Goal: Obtain resource: Download file/media

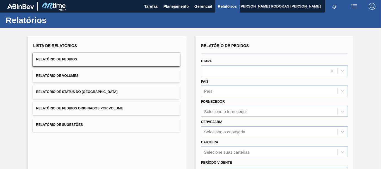
click at [95, 62] on button "Relatório de Pedidos" at bounding box center [106, 60] width 147 height 14
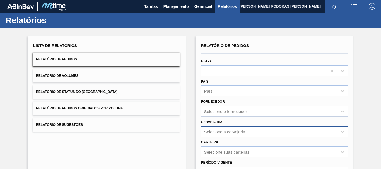
click at [216, 136] on div "Selecione a cervejaria" at bounding box center [274, 131] width 147 height 11
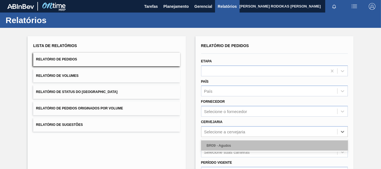
click at [214, 143] on div "BR09 - Agudos" at bounding box center [274, 145] width 147 height 10
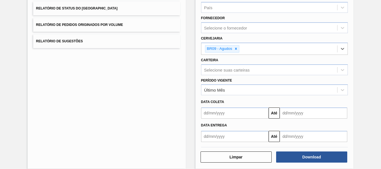
scroll to position [90, 0]
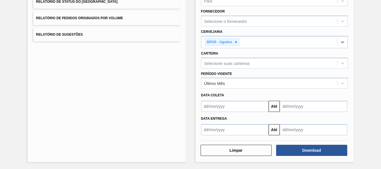
click at [235, 109] on input "text" at bounding box center [234, 106] width 67 height 11
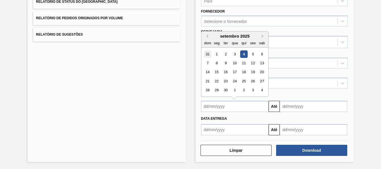
click at [208, 56] on div "31" at bounding box center [208, 54] width 8 height 8
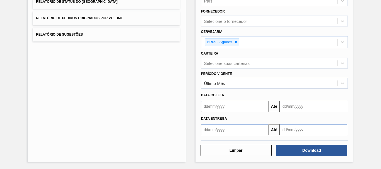
type input "[DATE]"
click at [264, 106] on button "Close" at bounding box center [264, 106] width 7 height 11
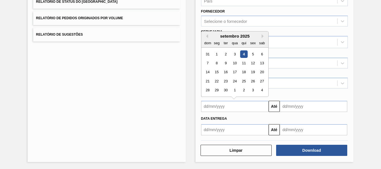
click at [242, 104] on input "text" at bounding box center [234, 106] width 67 height 11
click at [205, 36] on button "Previous Month" at bounding box center [206, 36] width 4 height 4
click at [214, 91] on div "25" at bounding box center [217, 91] width 8 height 8
type input "[DATE]"
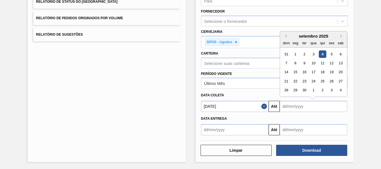
click at [311, 109] on input "text" at bounding box center [312, 106] width 67 height 11
click at [302, 90] on div "30" at bounding box center [304, 91] width 8 height 8
type input "[DATE]"
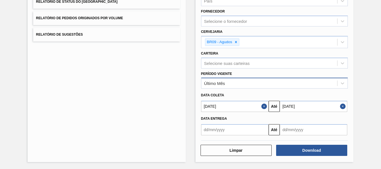
scroll to position [62, 0]
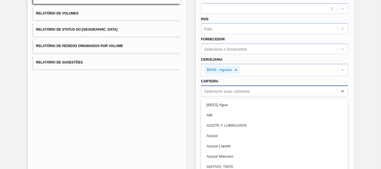
click at [231, 89] on div "option [BEES] Água focused, 1 of 101. 101 results available. Use Up and Down to…" at bounding box center [274, 91] width 147 height 11
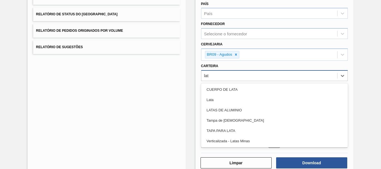
type input "lata"
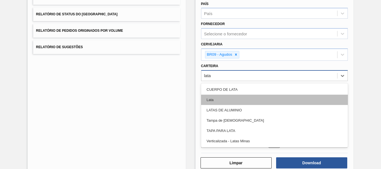
click at [204, 98] on div "Lata" at bounding box center [274, 100] width 147 height 10
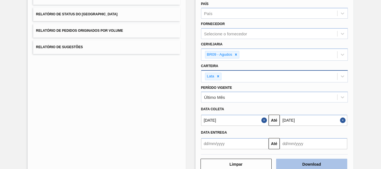
click at [308, 164] on button "Download" at bounding box center [311, 164] width 71 height 11
